Goal: Transaction & Acquisition: Obtain resource

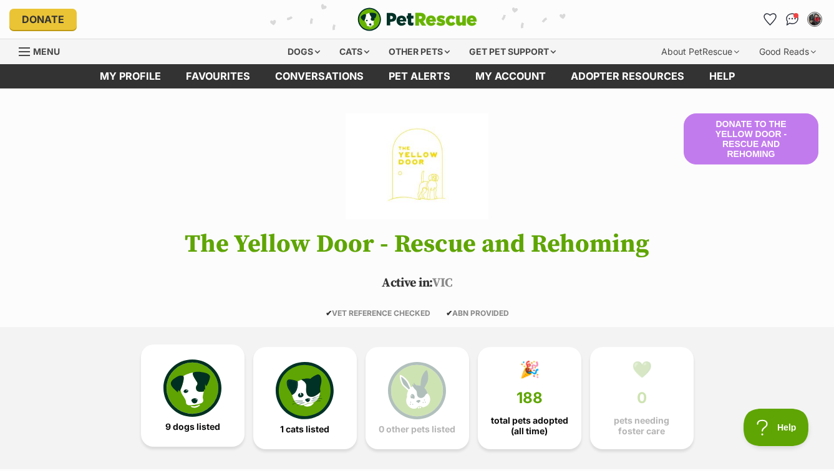
click at [198, 411] on img at bounding box center [191, 388] width 57 height 57
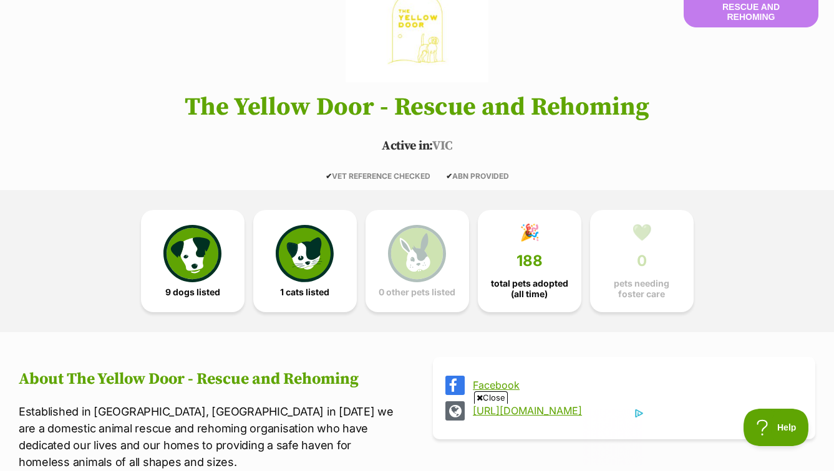
scroll to position [138, 0]
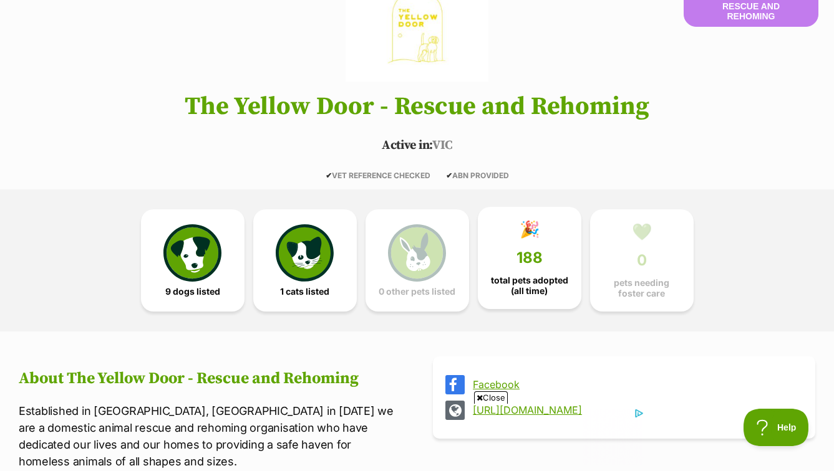
click at [529, 267] on link "🎉 188 total pets adopted (all time)" at bounding box center [530, 258] width 104 height 102
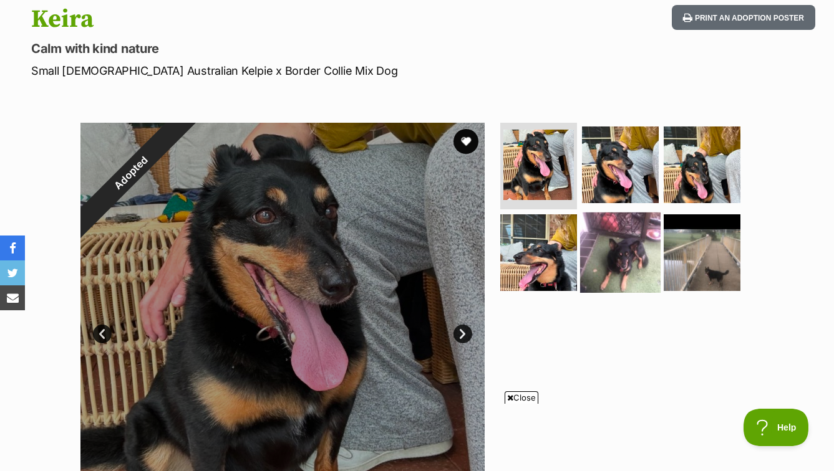
click at [615, 274] on img at bounding box center [620, 253] width 80 height 80
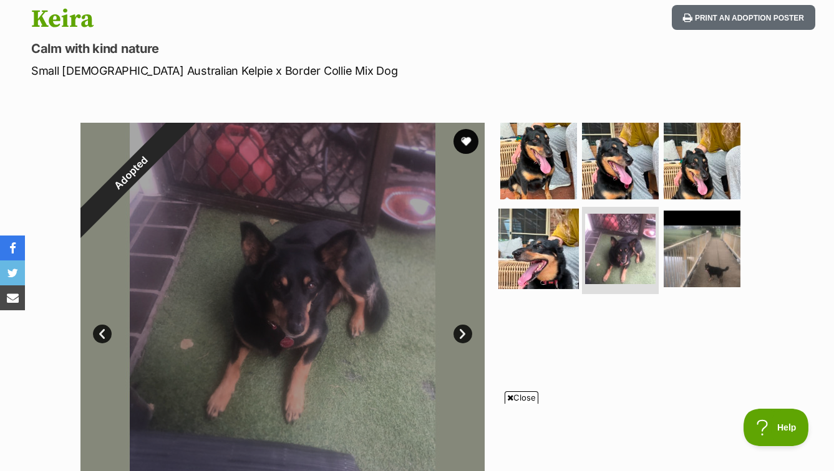
click at [557, 238] on img at bounding box center [538, 249] width 80 height 80
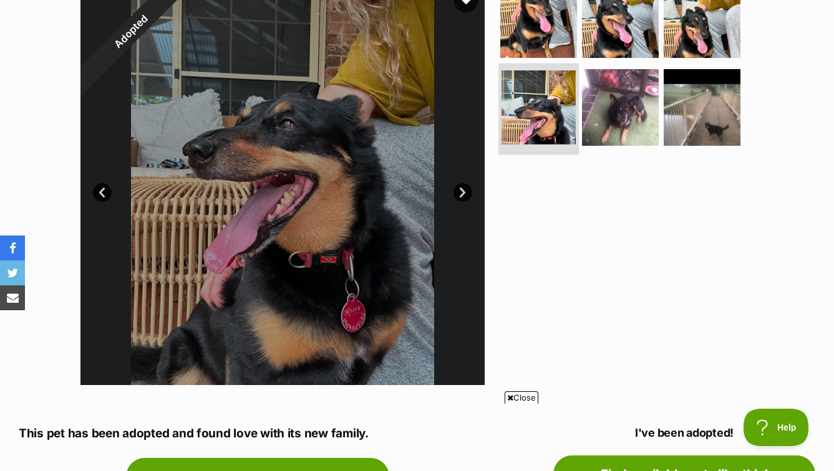
scroll to position [299, 0]
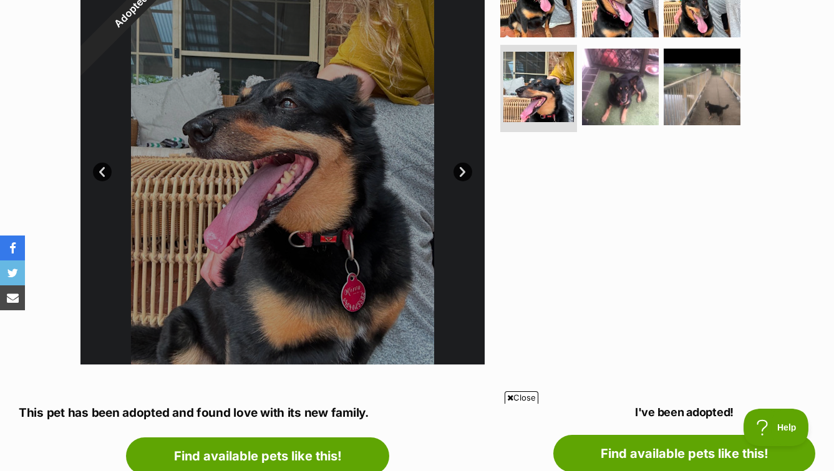
click at [611, 175] on div at bounding box center [626, 163] width 256 height 404
